Goal: Transaction & Acquisition: Purchase product/service

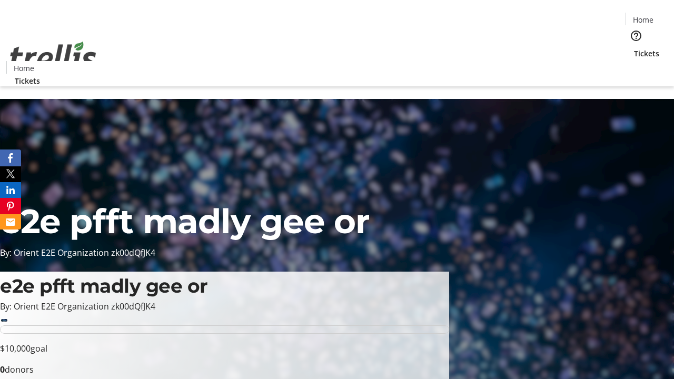
click at [634, 48] on span "Tickets" at bounding box center [646, 53] width 25 height 11
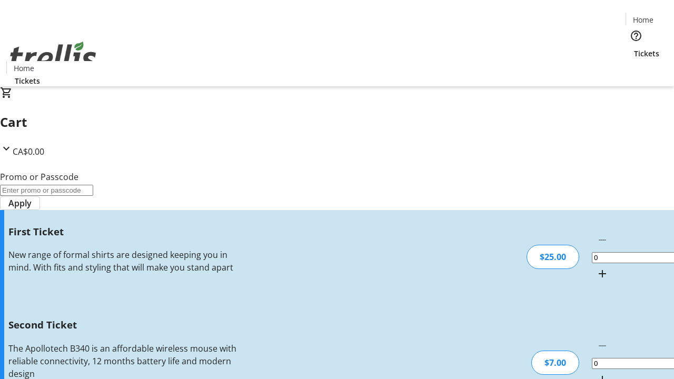
click at [596, 268] on mat-icon "Increment by one" at bounding box center [602, 274] width 13 height 13
type input "1"
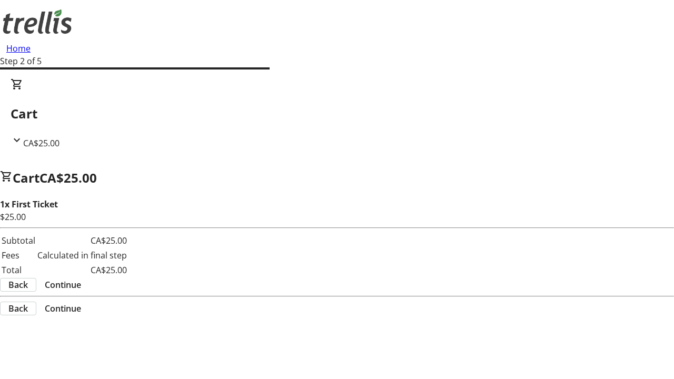
click at [81, 279] on span "Continue" at bounding box center [63, 285] width 36 height 13
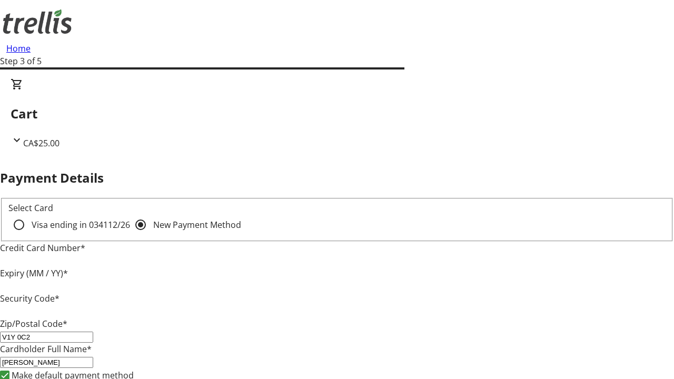
type input "V1Y 0C2"
